Goal: Task Accomplishment & Management: Manage account settings

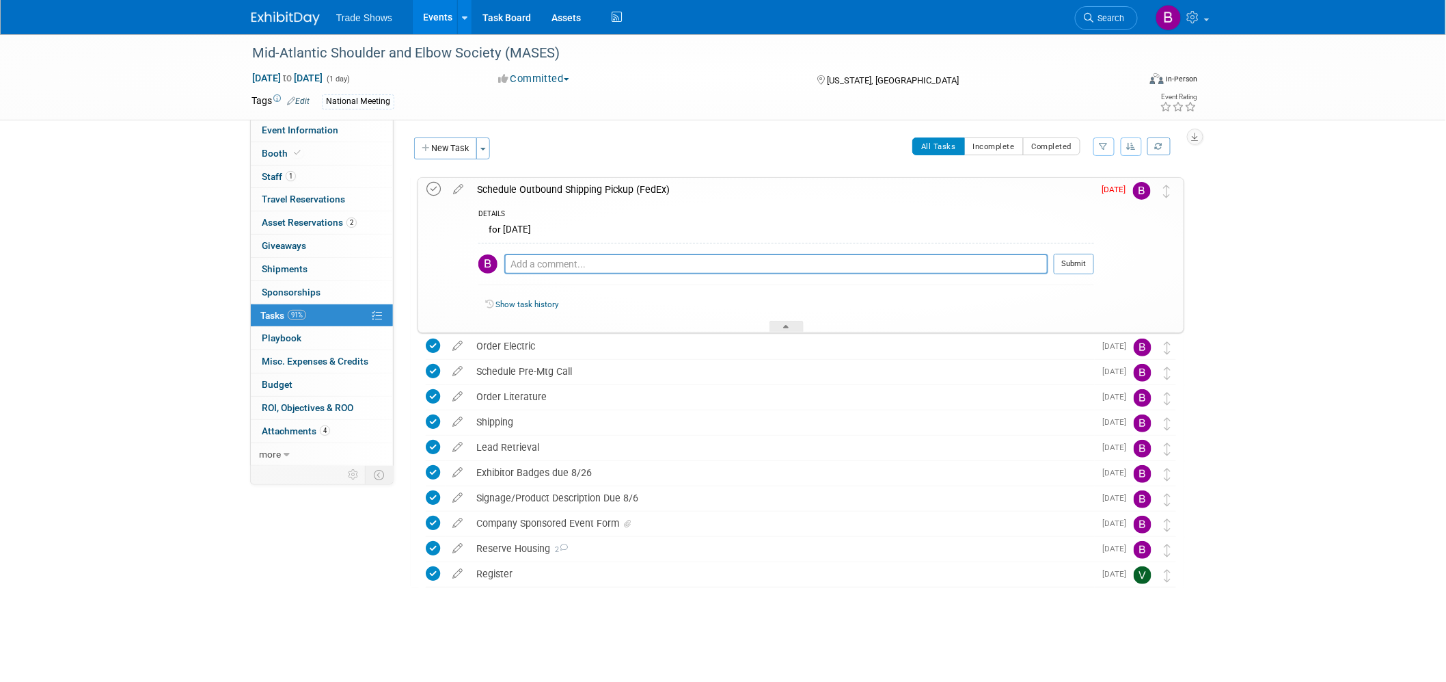
click at [432, 189] on icon at bounding box center [434, 189] width 14 height 14
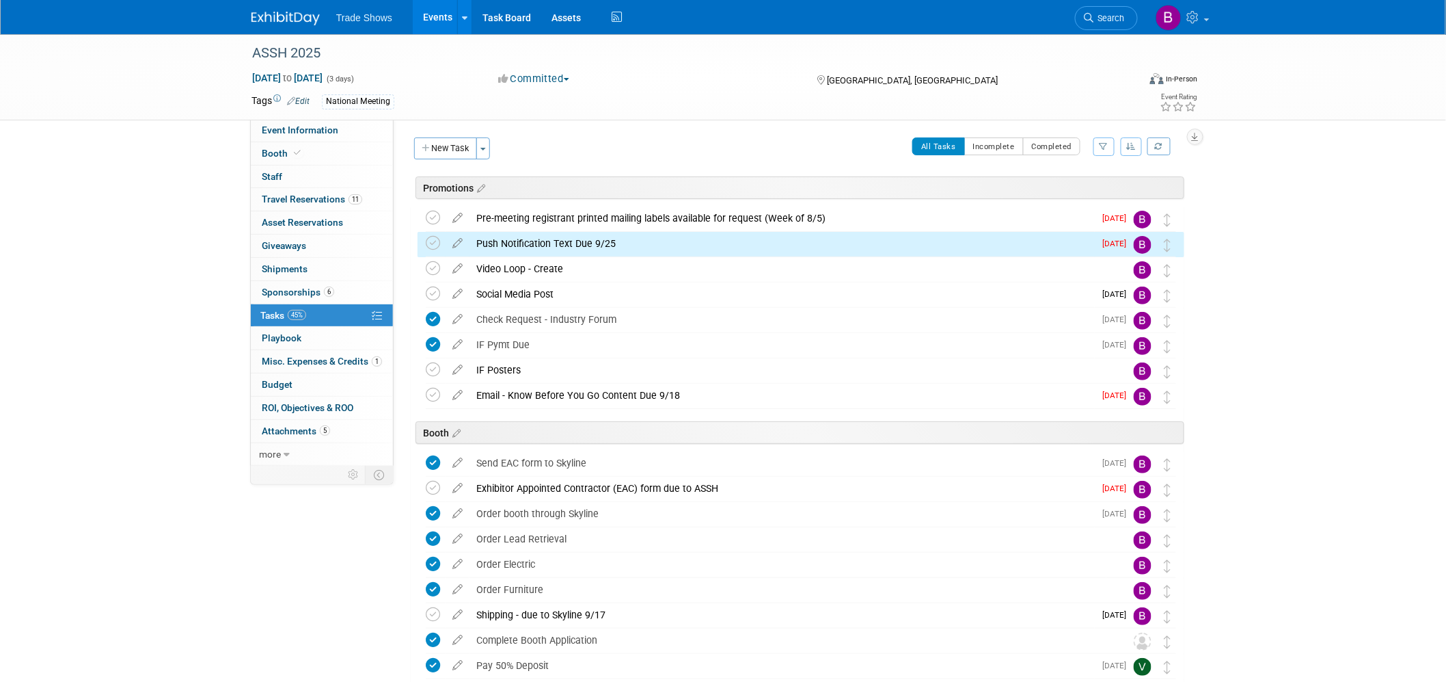
scroll to position [9, 0]
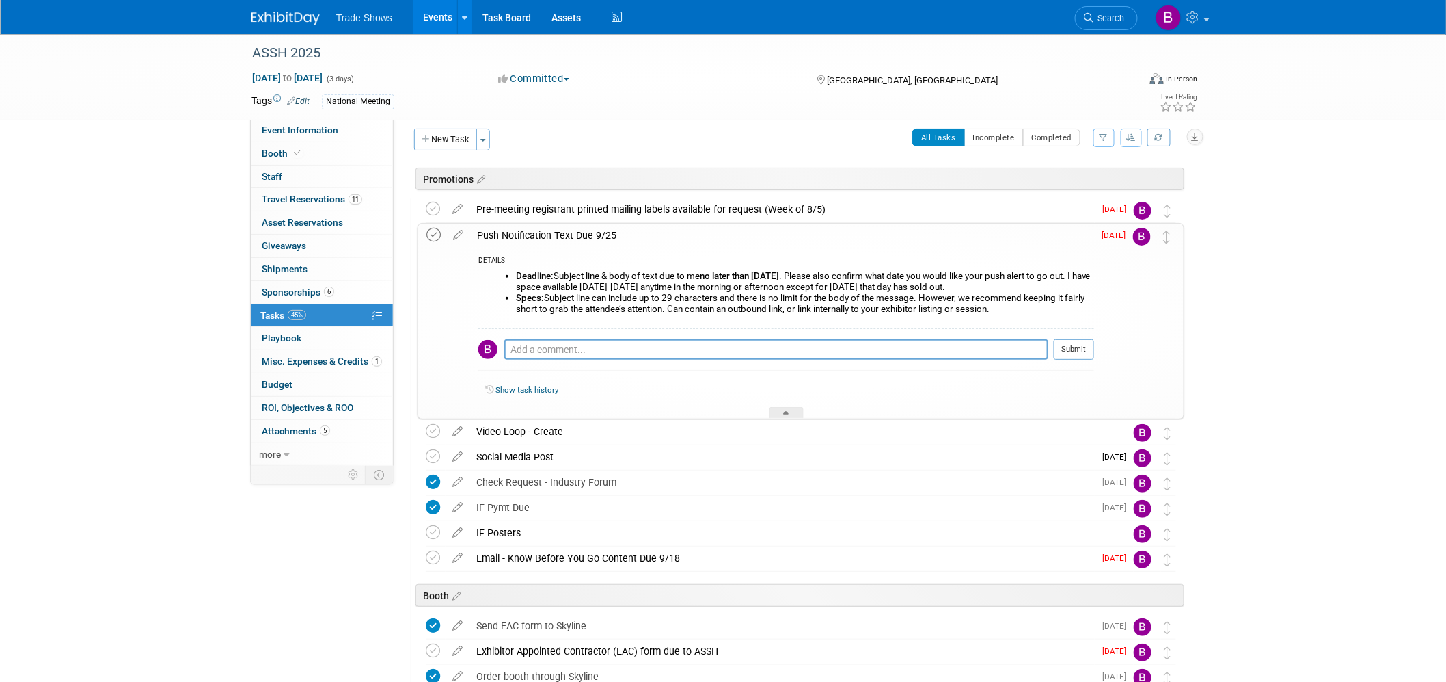
click at [439, 235] on icon at bounding box center [434, 235] width 14 height 14
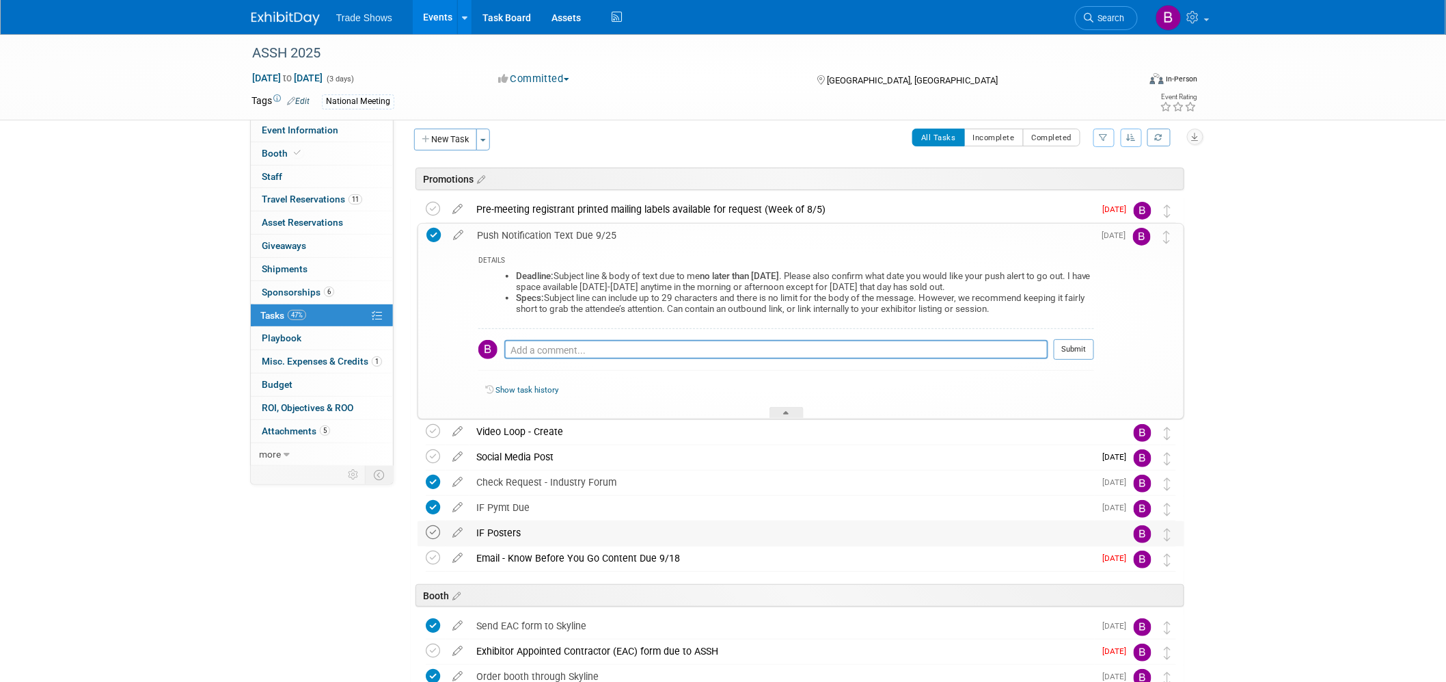
click at [433, 533] on icon at bounding box center [433, 532] width 14 height 14
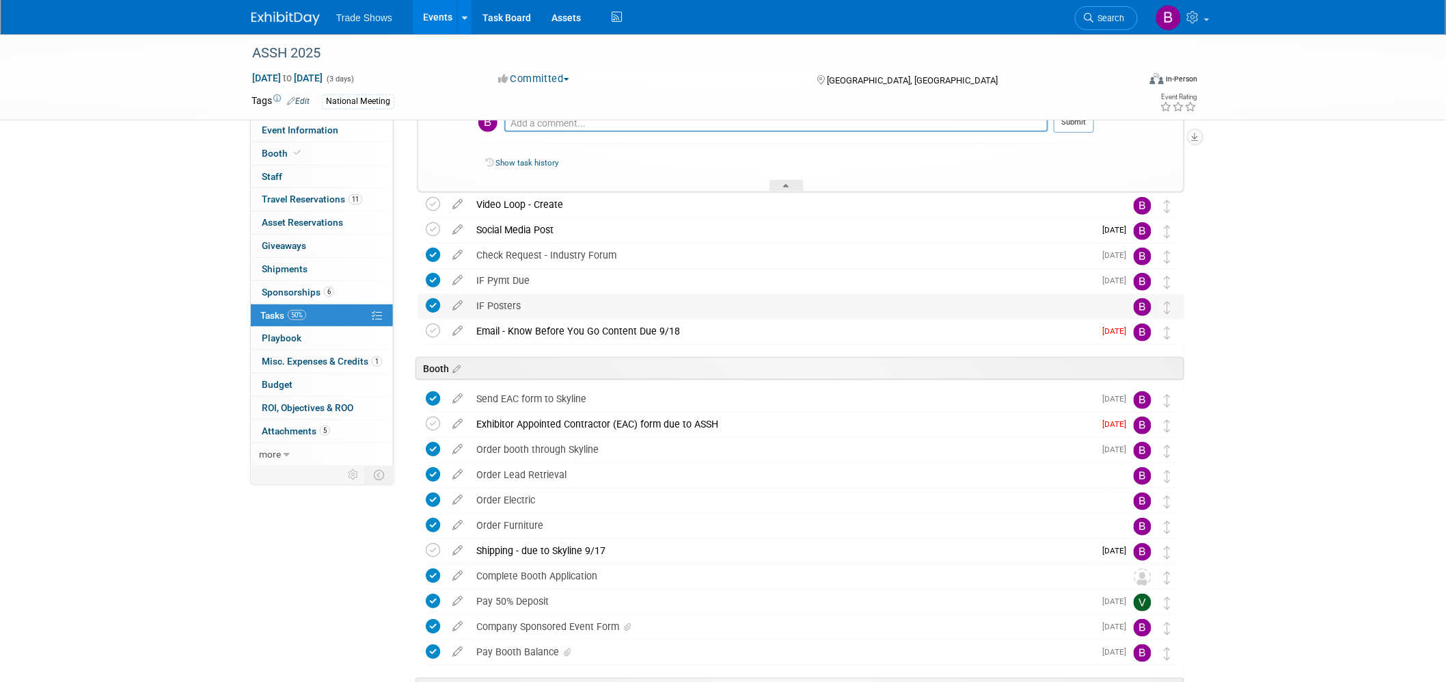
scroll to position [237, 0]
click at [305, 584] on div "Event Information Event Info Booth Booth 0 Staff 0 Staff 11 Travel Reservations…" at bounding box center [723, 563] width 964 height 1531
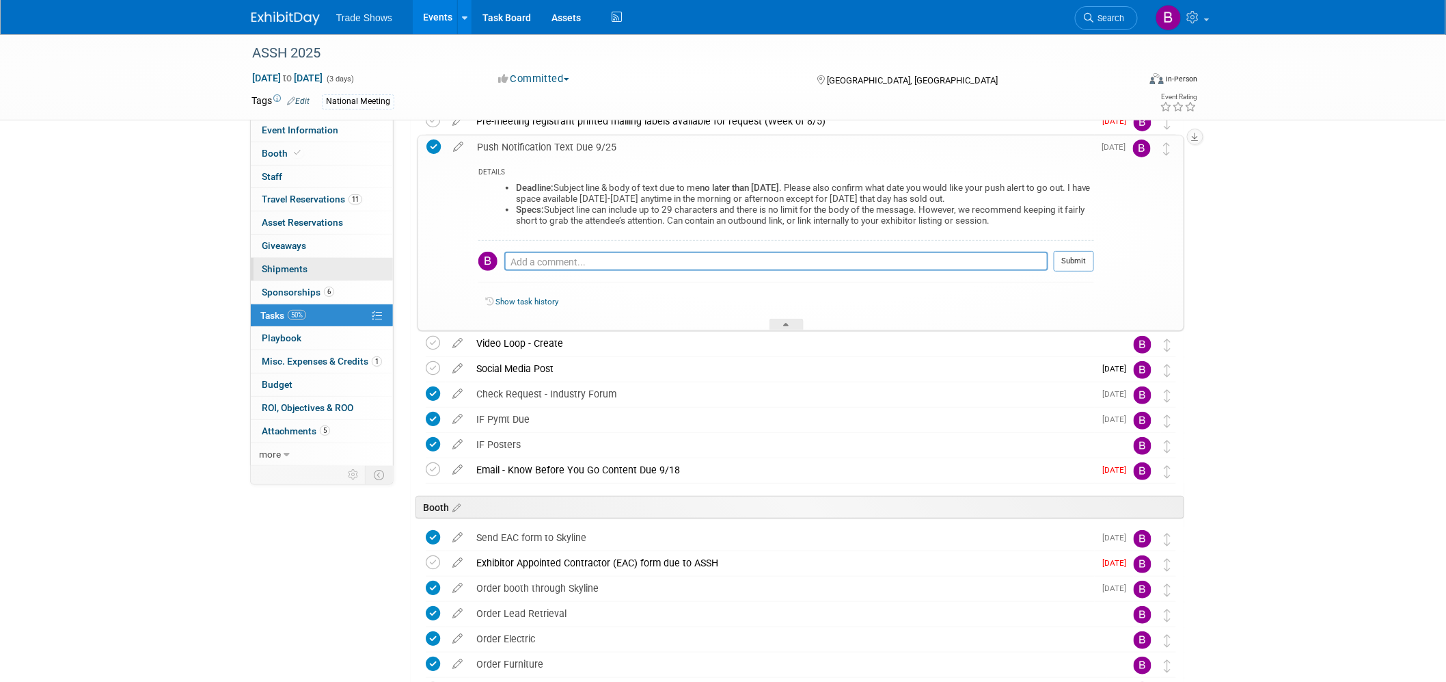
scroll to position [0, 0]
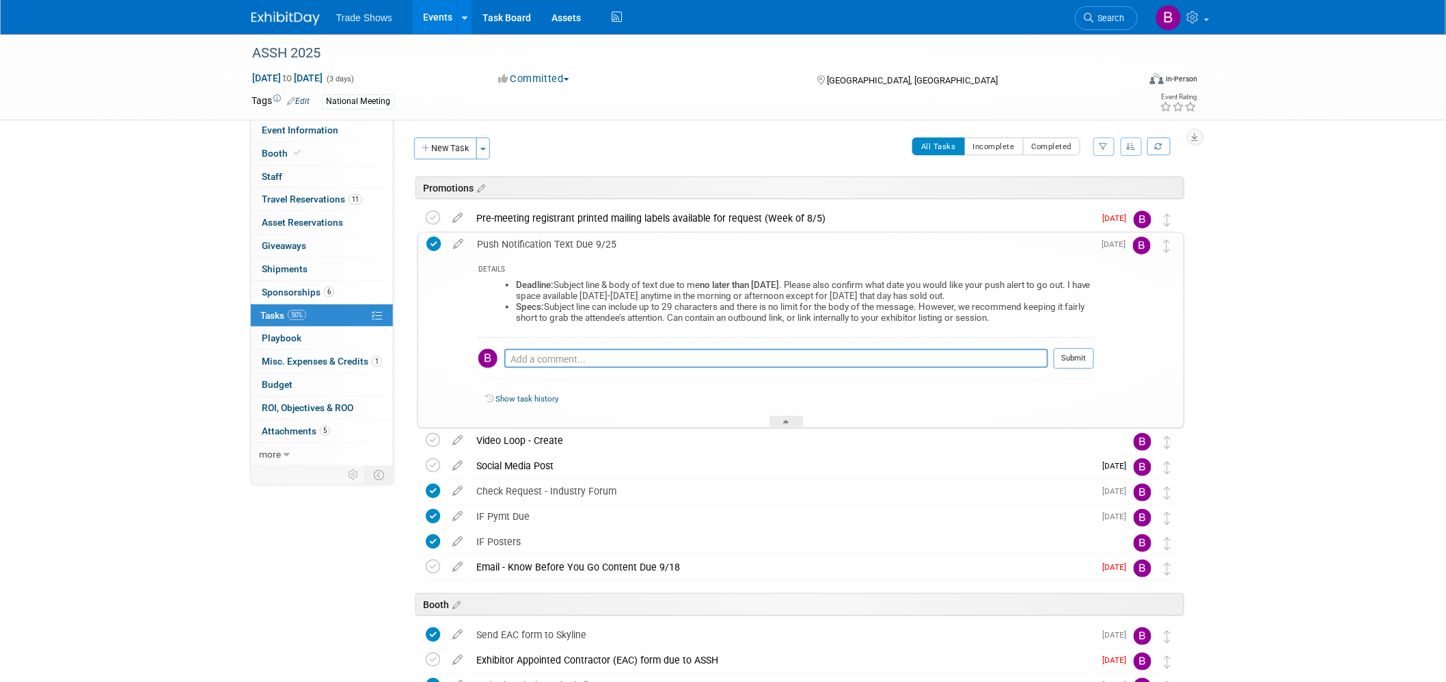
click at [276, 17] on img at bounding box center [286, 19] width 68 height 14
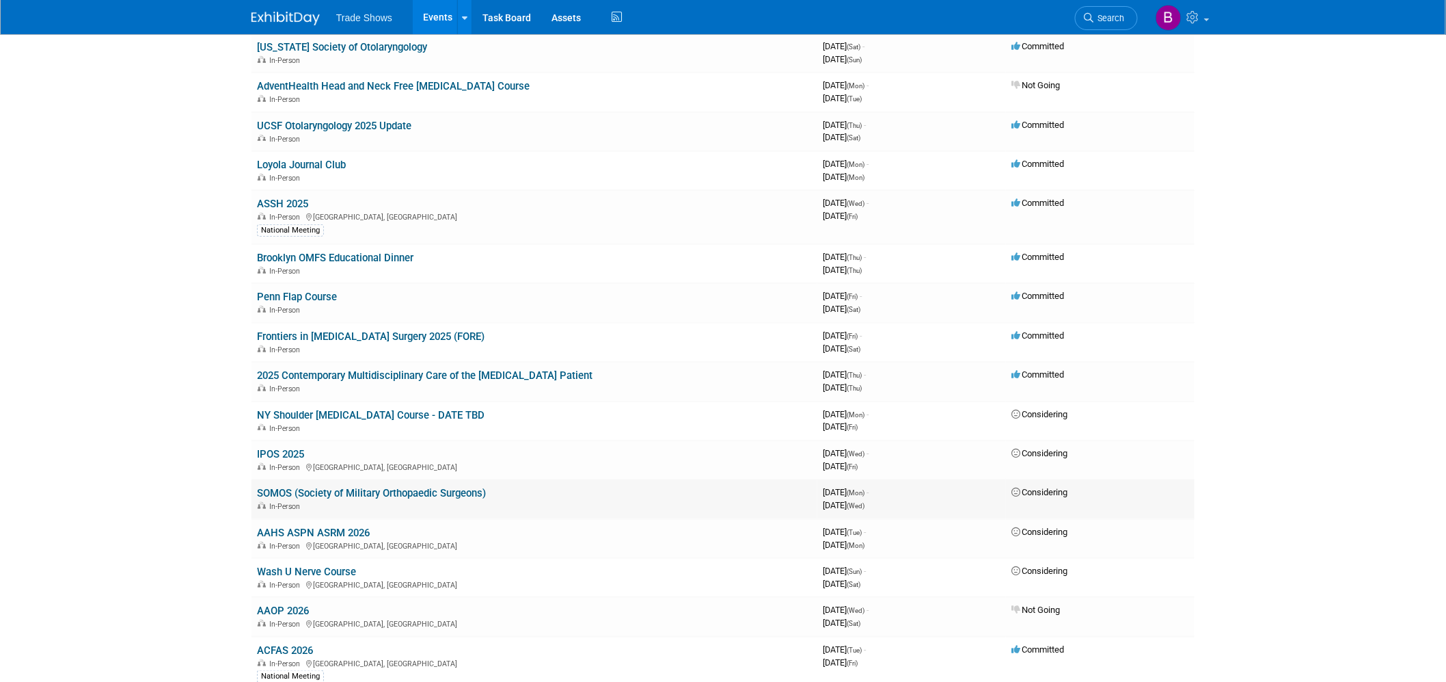
scroll to position [228, 0]
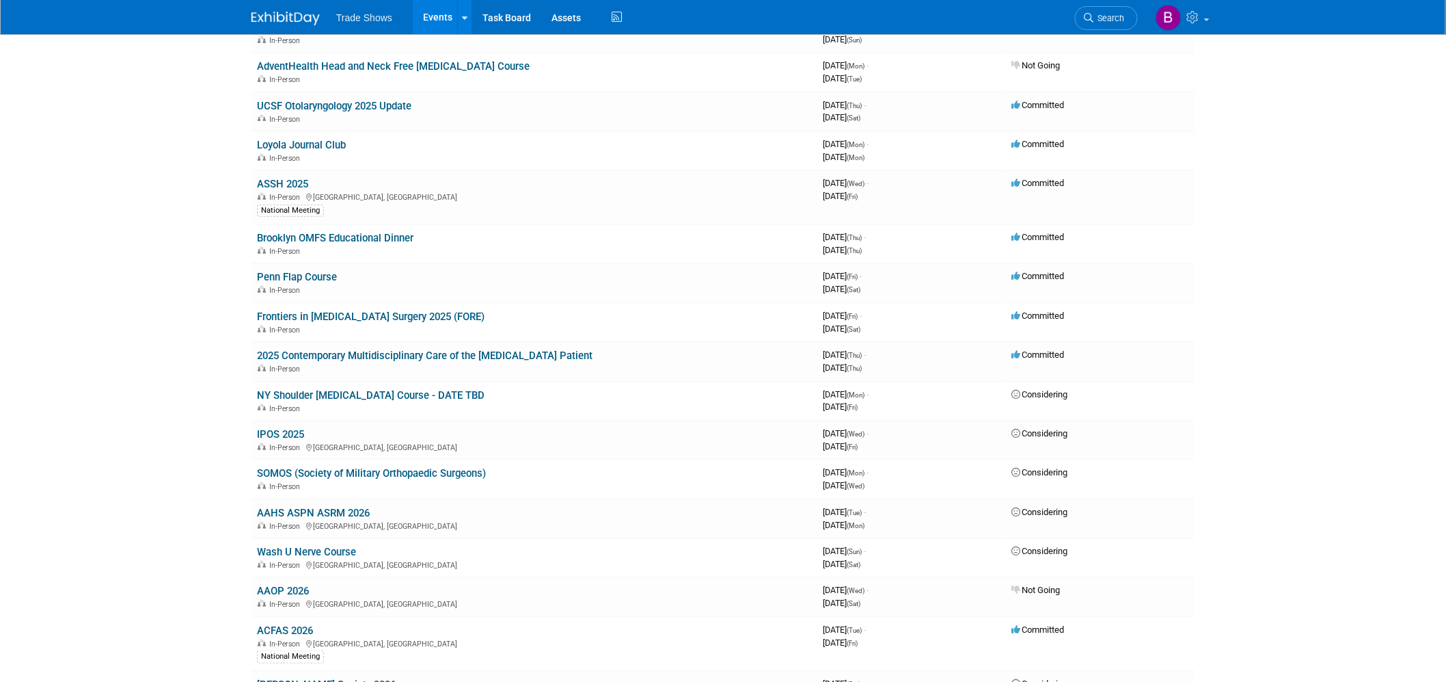
click at [288, 624] on link "ACFAS 2026" at bounding box center [285, 630] width 56 height 12
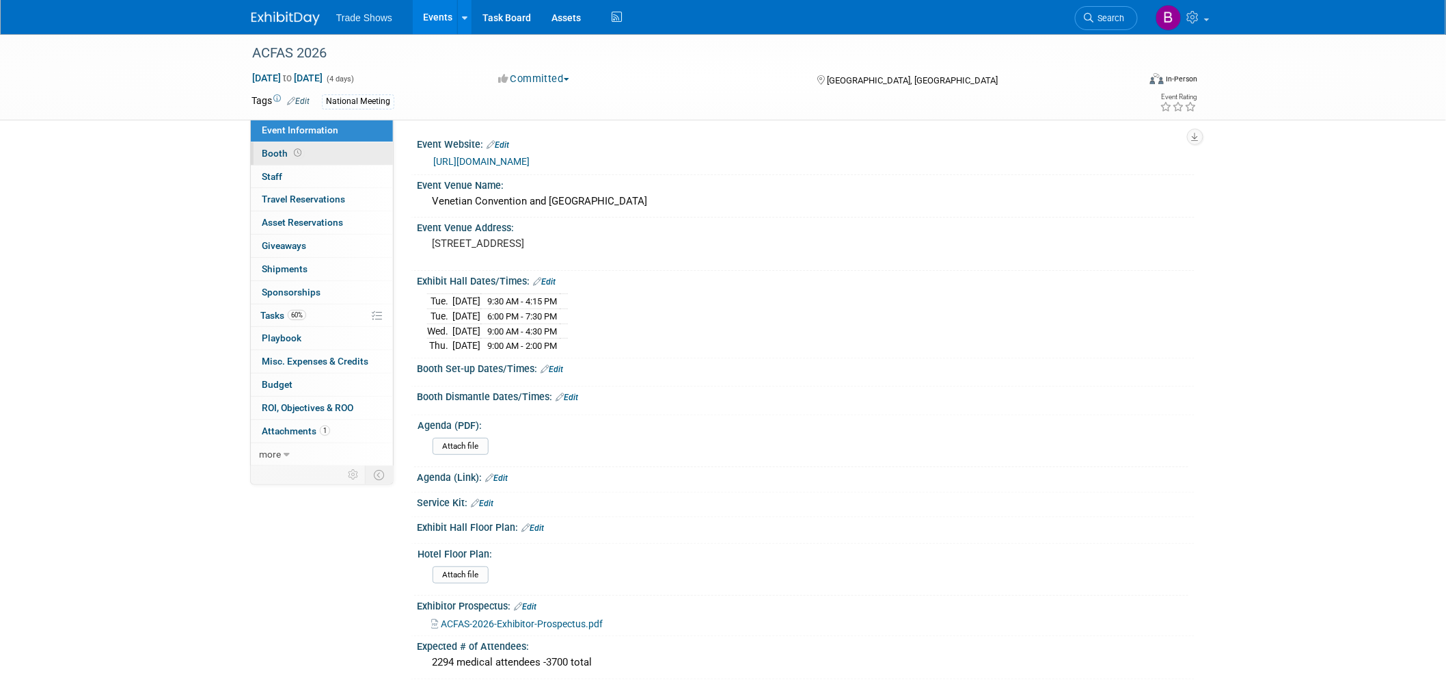
click at [289, 157] on span "Booth" at bounding box center [283, 153] width 42 height 11
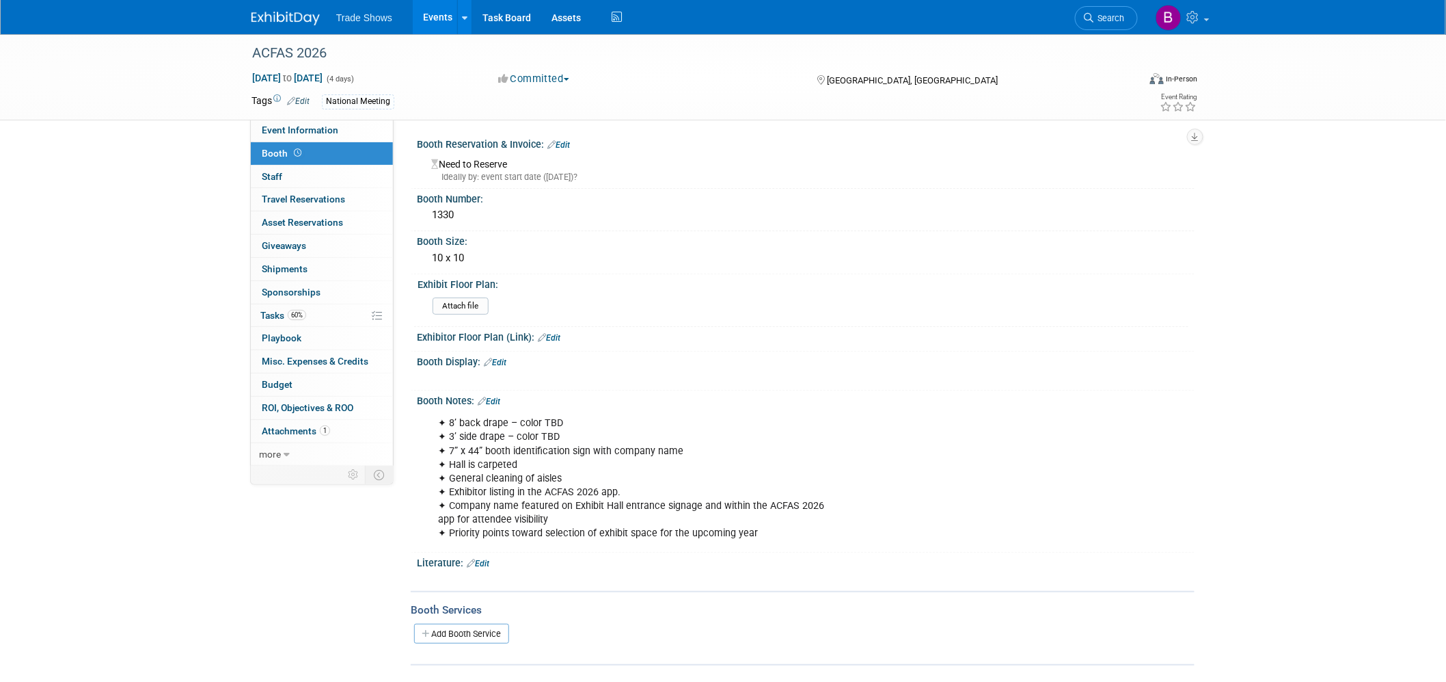
click at [473, 455] on div "✦ 8’ back drape – color TBD ✦ 3’ side drape – color TBD ✦ 7” x 44” booth identi…" at bounding box center [737, 477] width 616 height 137
click at [494, 396] on link "Edit" at bounding box center [489, 401] width 23 height 10
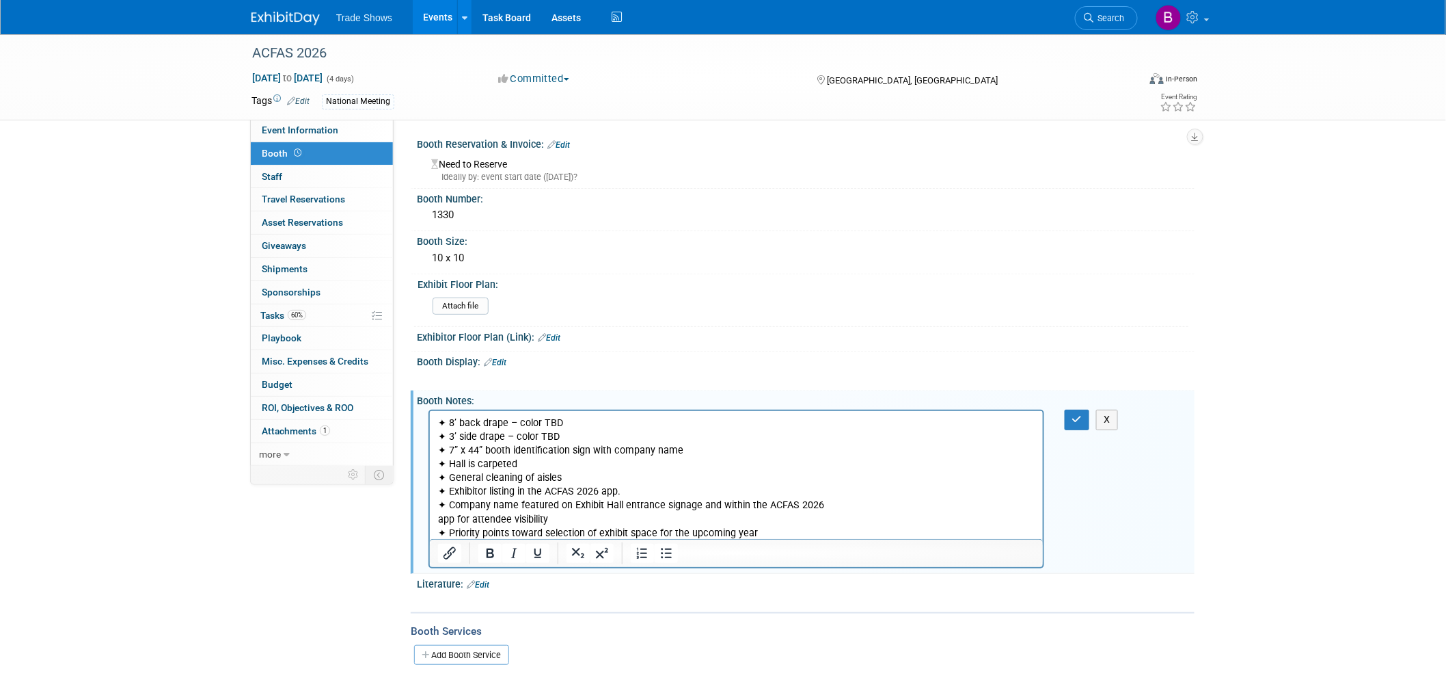
click at [582, 435] on p "✦ 8’ back drape – color TBD ✦ 3’ side drape – color TBD ✦ 7” x 44” booth identi…" at bounding box center [735, 478] width 597 height 124
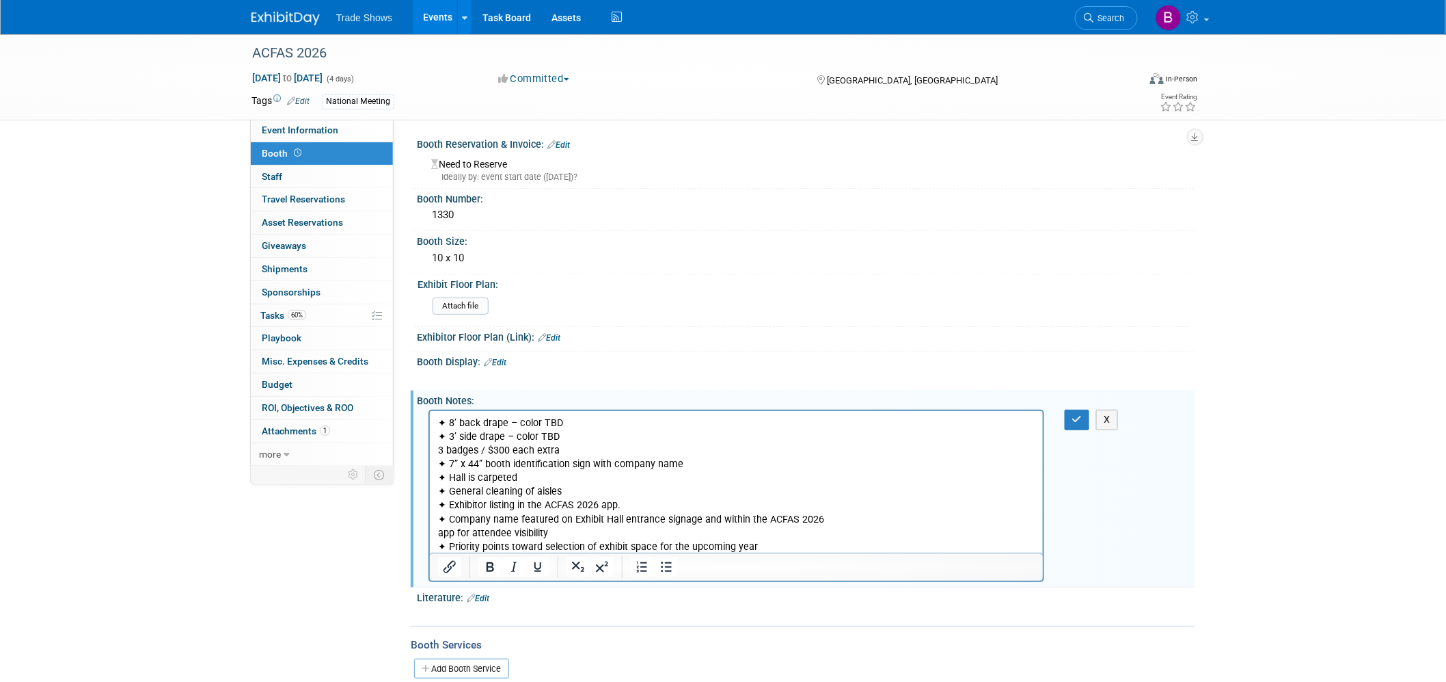
click at [440, 450] on p "3 badges / $300 each extra ✦ 7” x 44” booth identification sign with company na…" at bounding box center [735, 499] width 597 height 110
drag, startPoint x: 444, startPoint y: 439, endPoint x: 432, endPoint y: 439, distance: 12.3
click at [432, 439] on html "✦ 8’ back drape – color TBD ✦ 3’ side drape – color TBD 3 badges / $300 each ex…" at bounding box center [735, 482] width 613 height 143
copy p "✦"
click at [441, 447] on p "3 badges / $300 each extra ✦ 7” x 44” booth identification sign with company na…" at bounding box center [735, 499] width 597 height 110
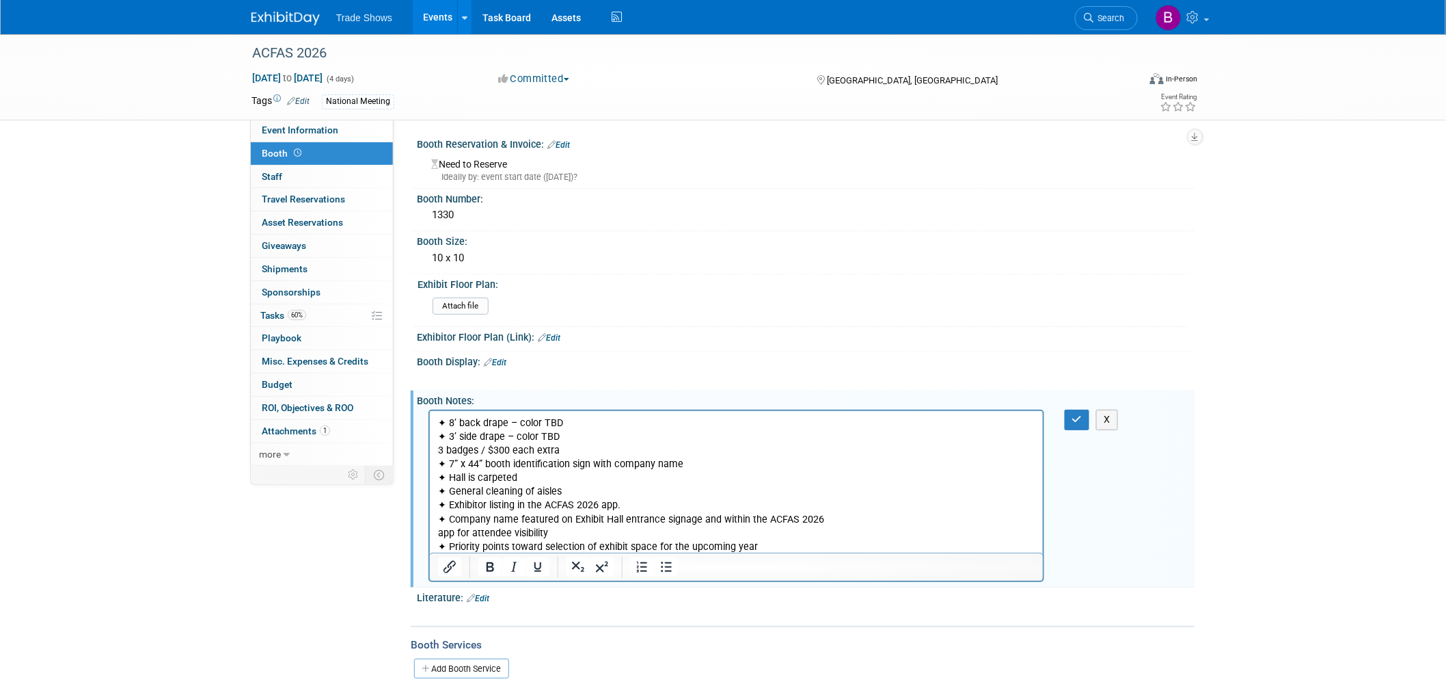
click at [435, 451] on html "✦ 8’ back drape – color TBD ✦ 3’ side drape – color TBD 3 badges / $300 each ex…" at bounding box center [735, 482] width 613 height 143
click at [602, 462] on p "✦3 badges / $300 each extra ✦ 7” x 44” booth identification sign with company n…" at bounding box center [735, 499] width 597 height 110
click at [1075, 419] on icon "button" at bounding box center [1078, 419] width 10 height 10
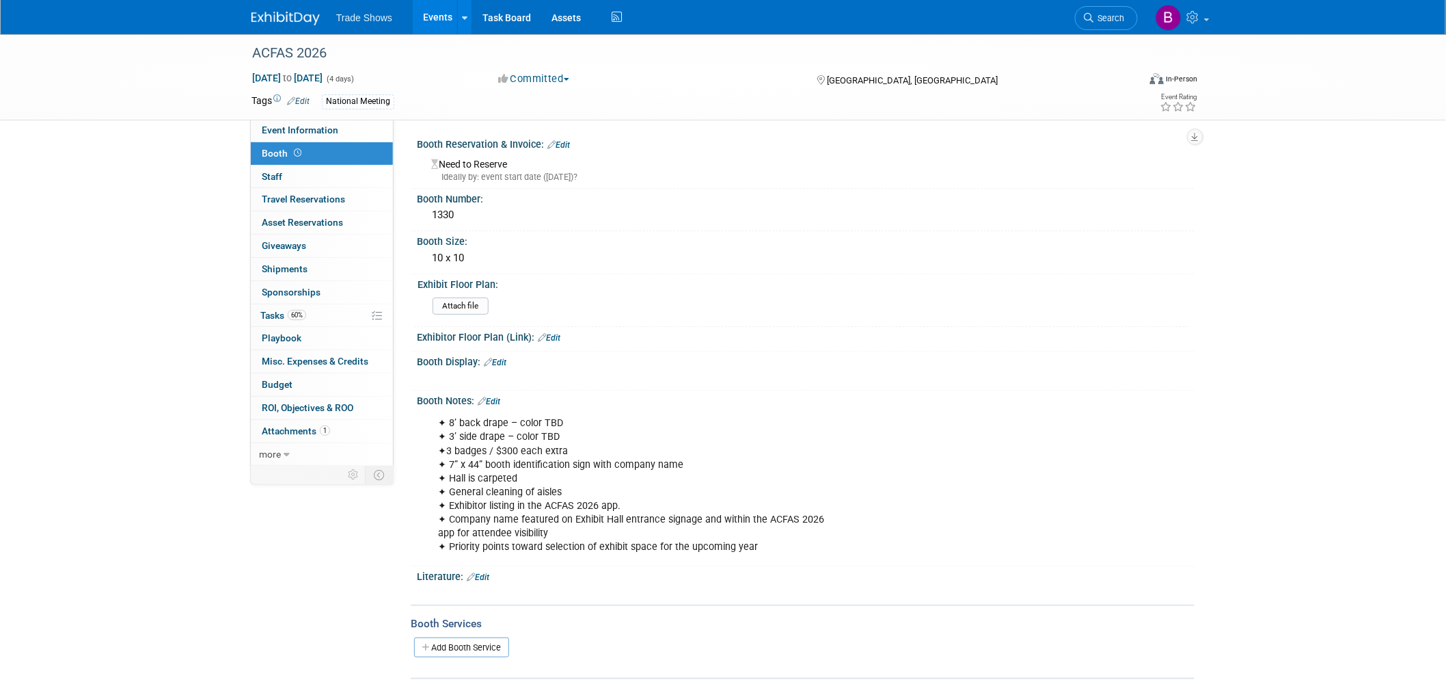
click at [564, 141] on link "Edit" at bounding box center [559, 145] width 23 height 10
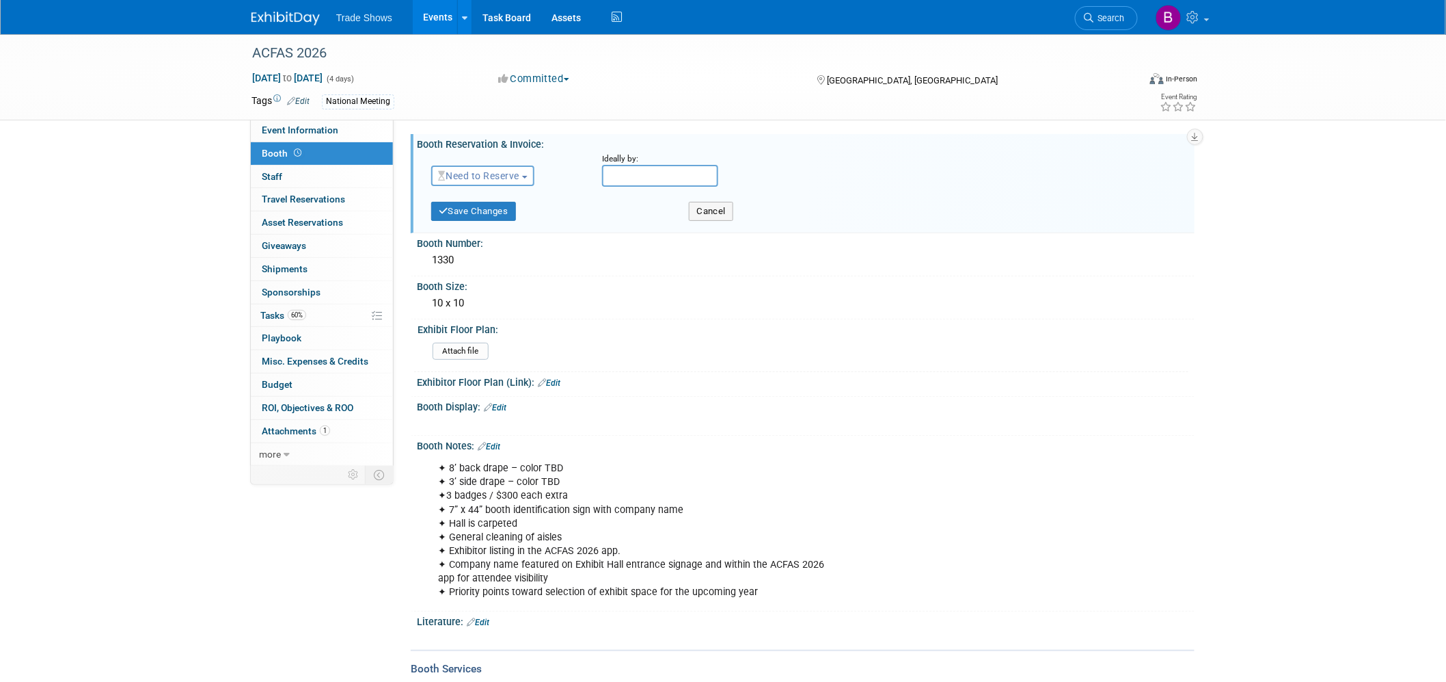
click at [474, 171] on span "Need to Reserve" at bounding box center [478, 175] width 81 height 11
click at [479, 216] on link "Reserved" at bounding box center [505, 217] width 146 height 19
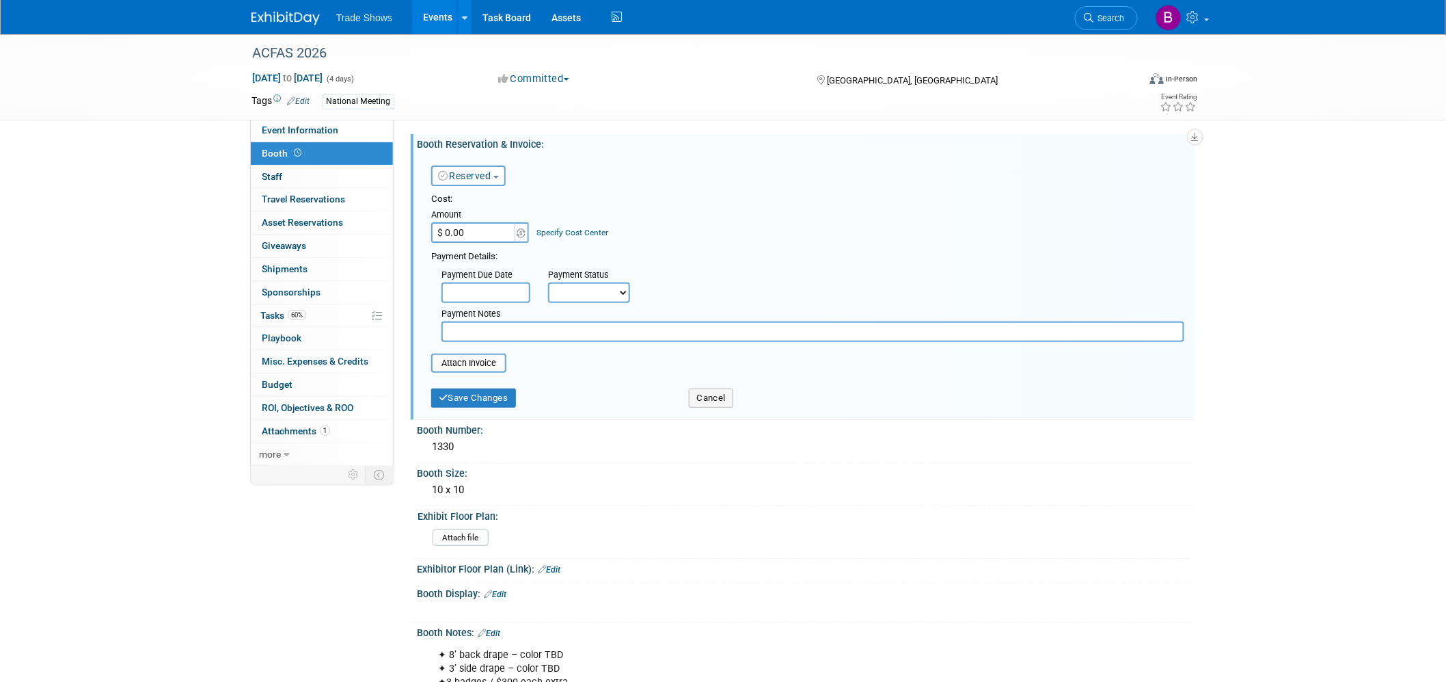
click at [483, 235] on input "$ 0.00" at bounding box center [473, 232] width 85 height 21
type input "$ 3,850.00"
click at [498, 299] on body "Trade Shows Events Add Event Bulk Upload Events Shareable Event Boards Recently…" at bounding box center [723, 341] width 1446 height 682
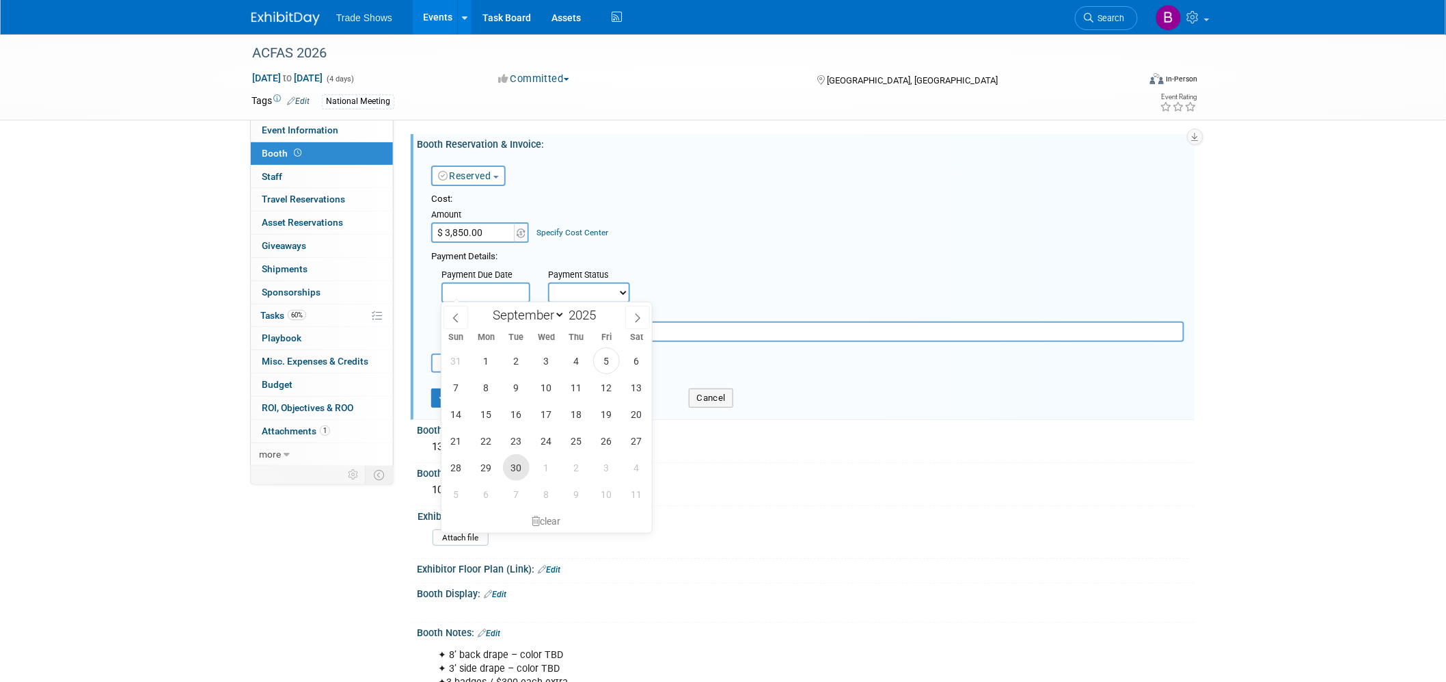
click at [511, 468] on span "30" at bounding box center [516, 467] width 27 height 27
type input "[DATE]"
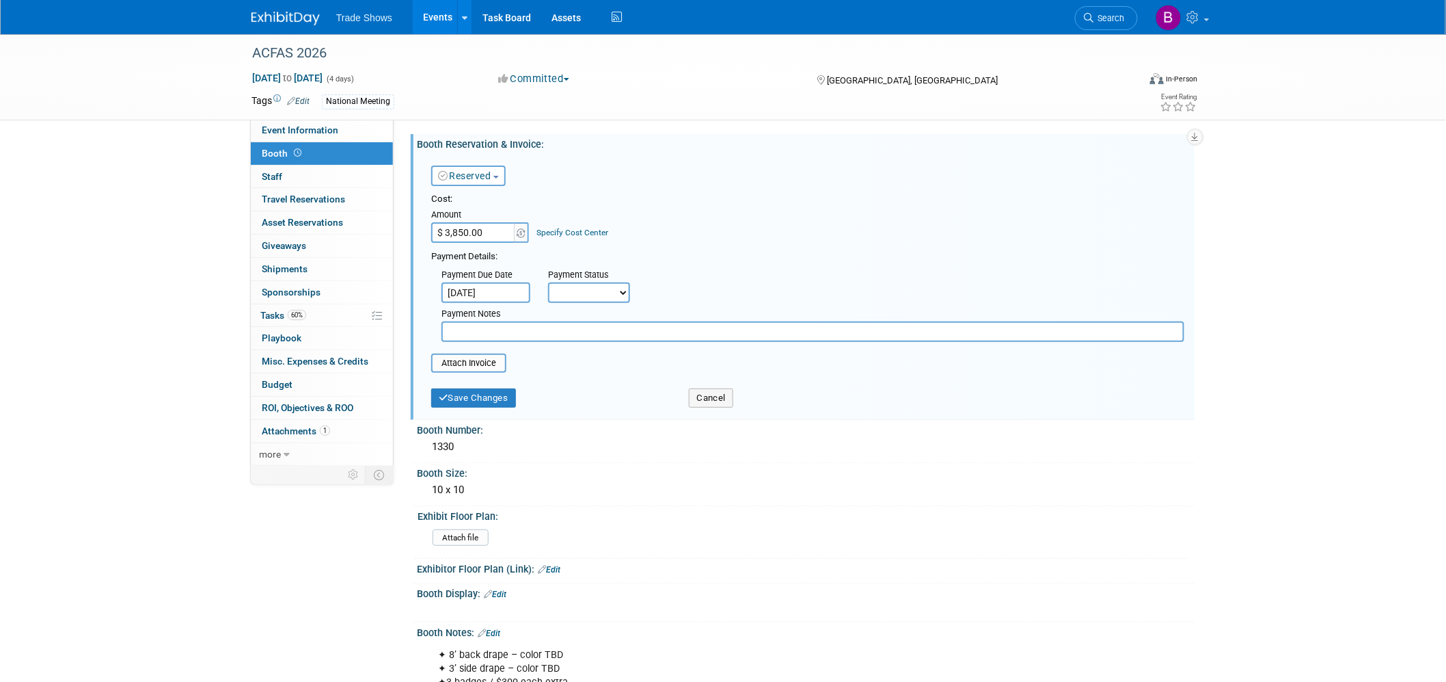
click at [568, 286] on select "Not Paid Yet Partially Paid Paid in Full" at bounding box center [589, 292] width 82 height 21
click at [562, 495] on div "Booth Size: 10 x 10" at bounding box center [803, 484] width 784 height 43
